Goal: Information Seeking & Learning: Learn about a topic

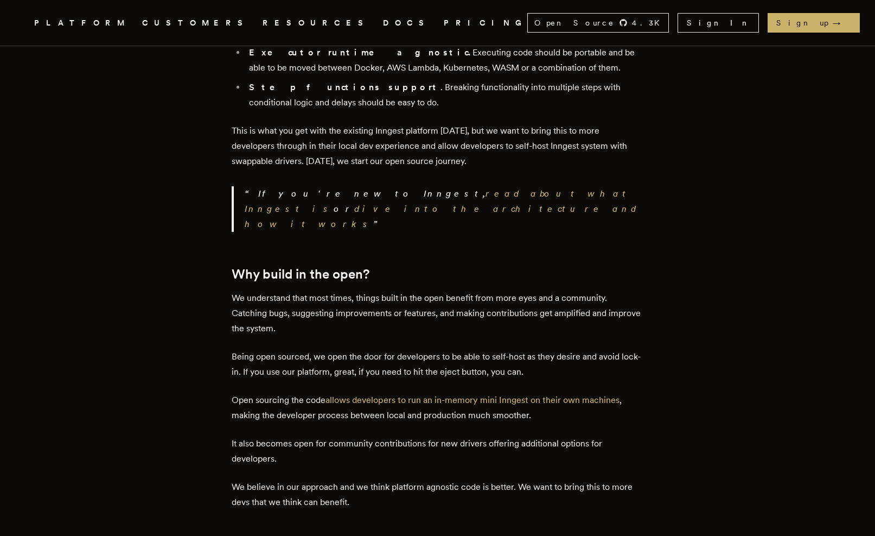
scroll to position [1583, 0]
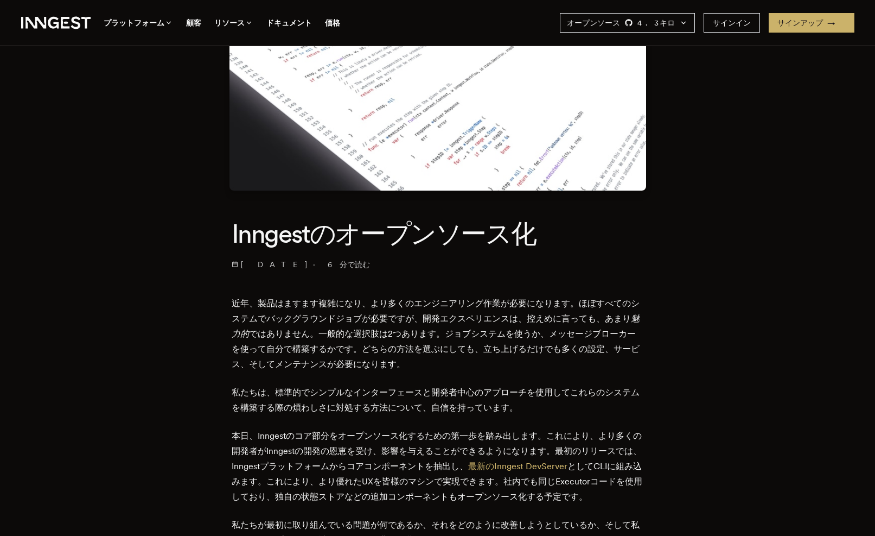
scroll to position [229, 0]
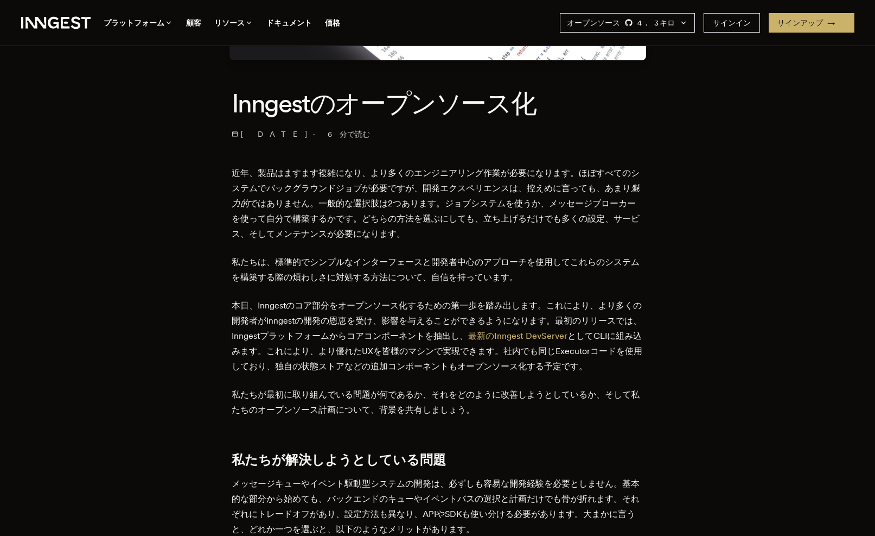
click at [388, 178] on font "近年、製品はますます複雑になり、より多くのエンジニアリング作業が必要になります。ほぼすべてのシステムでバックグラウンドジョブが必要ですが、開発エクスペリエンス…" at bounding box center [436, 181] width 408 height 26
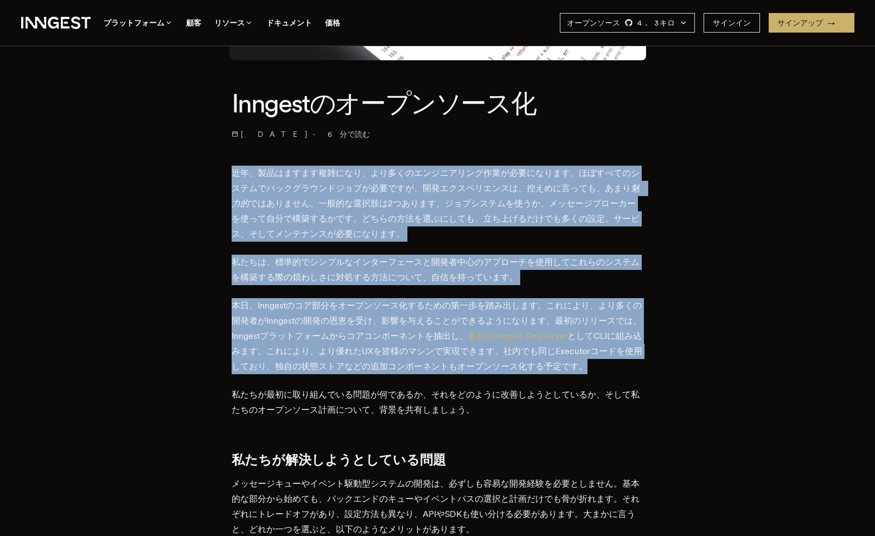
drag, startPoint x: 388, startPoint y: 178, endPoint x: 315, endPoint y: 294, distance: 137.3
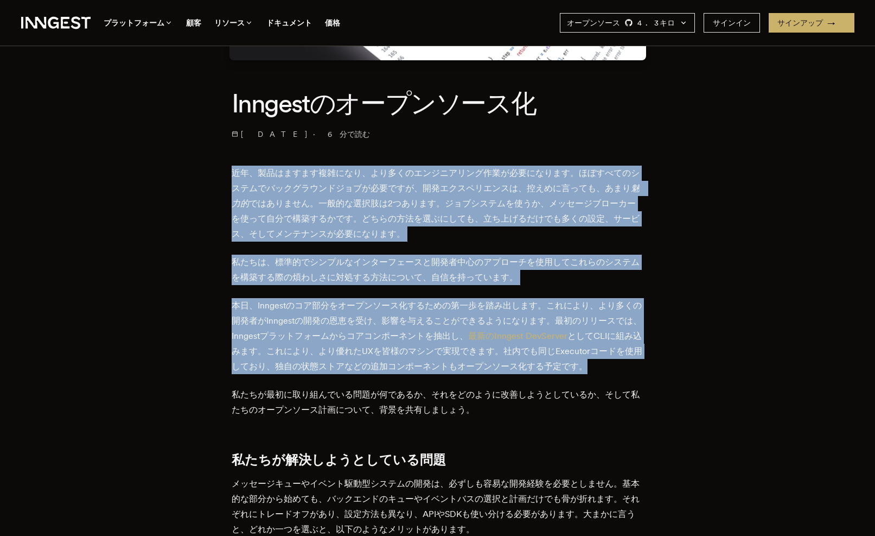
drag, startPoint x: 315, startPoint y: 294, endPoint x: 331, endPoint y: 194, distance: 101.6
click at [331, 194] on p "近年、製品はますます複雑になり、より多くのエンジニアリング作業が必要になります。ほぼすべてのシステムでバックグラウンドジョブが必要ですが、開発エクスペリエンス…" at bounding box center [438, 203] width 412 height 76
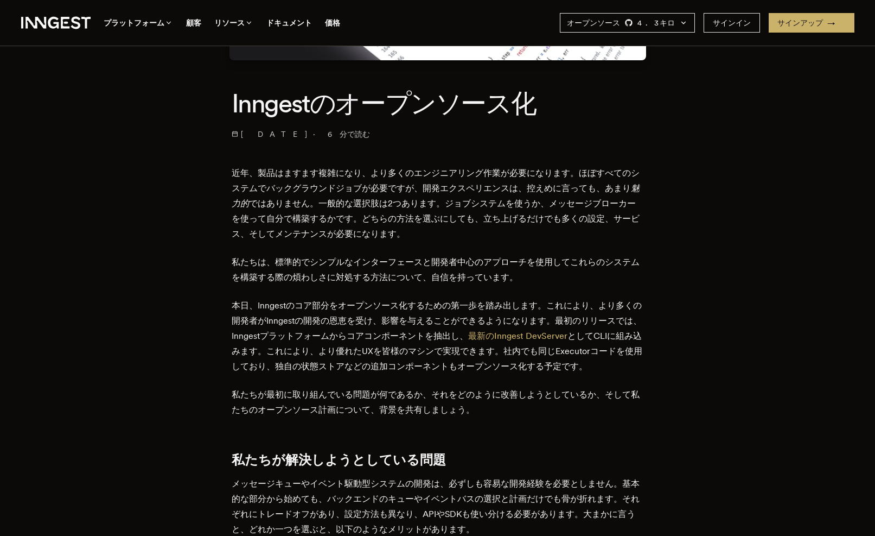
click at [331, 194] on p "近年、製品はますます複雑になり、より多くのエンジニアリング作業が必要になります。ほぼすべてのシステムでバックグラウンドジョブが必要ですが、開発エクスペリエンス…" at bounding box center [438, 203] width 412 height 76
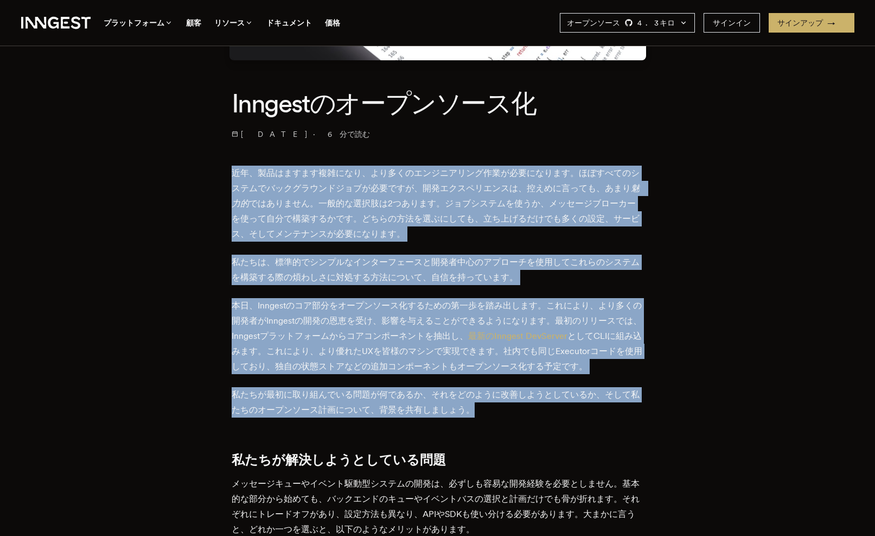
drag, startPoint x: 331, startPoint y: 194, endPoint x: 278, endPoint y: 402, distance: 214.9
click at [278, 402] on p "私たちが最初に取り組んでいる問題が何であるか、それをどのように改善しようとしているか、そして私たちのオープンソース計画について、背景を共有しましょう。" at bounding box center [438, 402] width 412 height 30
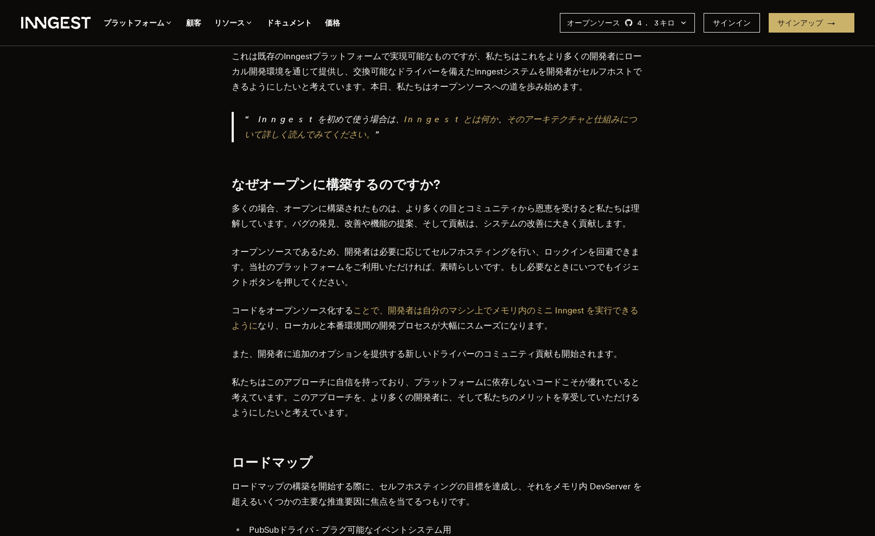
scroll to position [1593, 0]
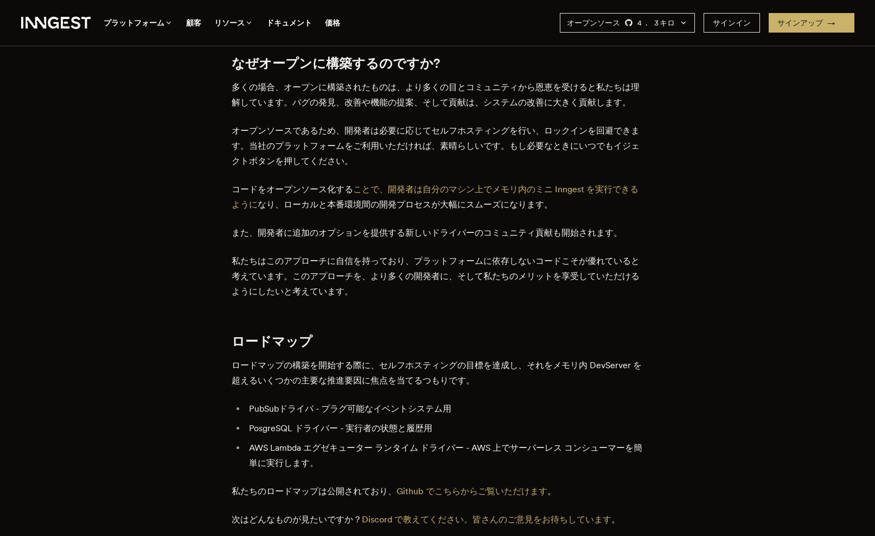
click at [356, 296] on font "私たちはこのアプローチに自信を持っており、プラットフォームに依存しないコードこそが優れていると考えています。このアプローチを、より多くの開発者に、そして私たち…" at bounding box center [436, 276] width 408 height 41
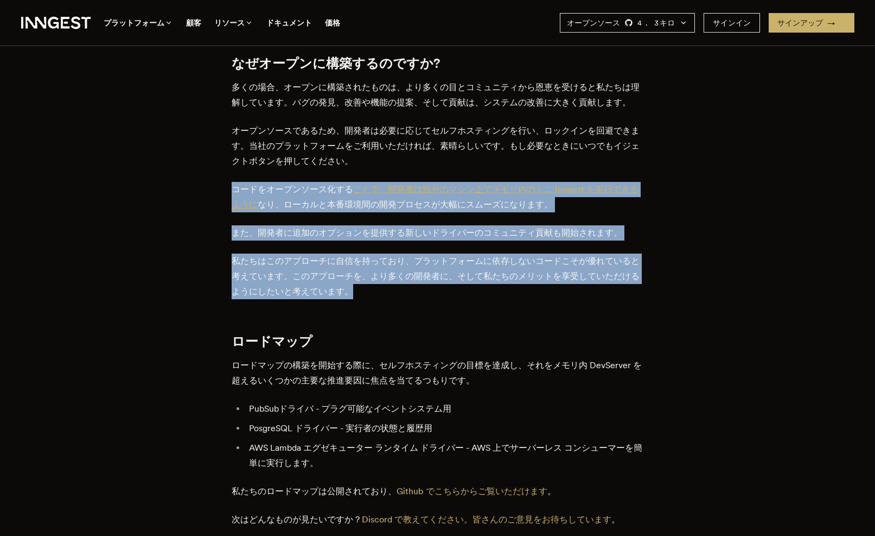
drag, startPoint x: 356, startPoint y: 308, endPoint x: 375, endPoint y: 201, distance: 109.0
click at [291, 194] on font "コードをオープンソース化する" at bounding box center [293, 189] width 122 height 10
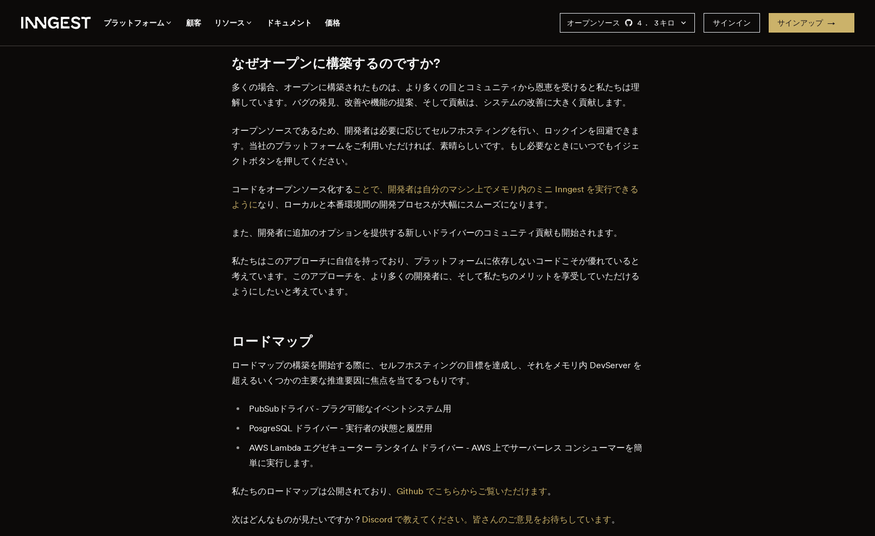
click at [291, 194] on font "コードをオープンソース化する" at bounding box center [293, 189] width 122 height 10
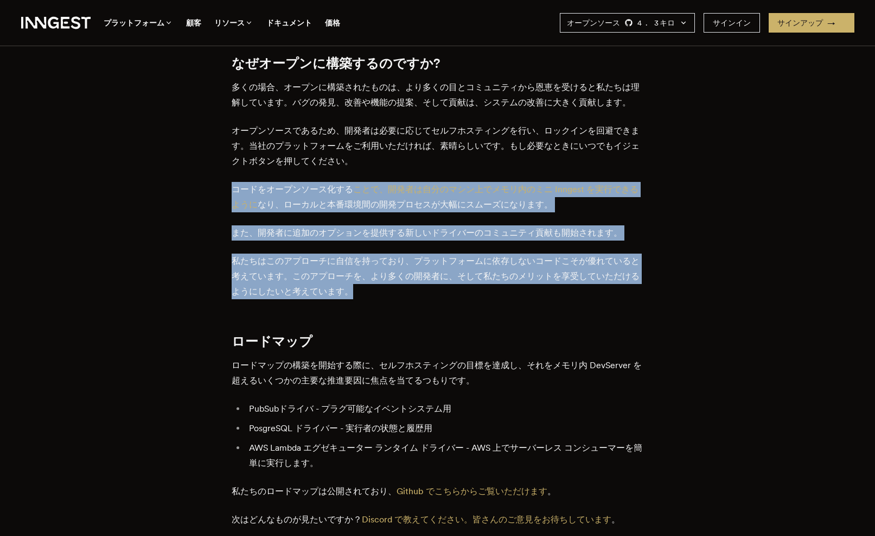
drag, startPoint x: 291, startPoint y: 204, endPoint x: 277, endPoint y: 301, distance: 98.2
click at [277, 296] on font "私たちはこのアプローチに自信を持っており、プラットフォームに依存しないコードこそが優れていると考えています。このアプローチを、より多くの開発者に、そして私たち…" at bounding box center [436, 276] width 408 height 41
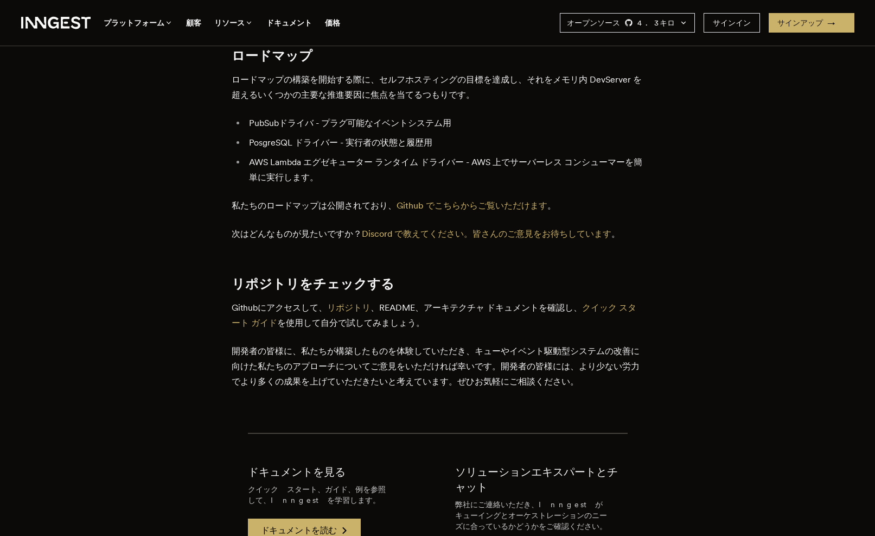
scroll to position [1942, 0]
